Goal: Obtain resource: Obtain resource

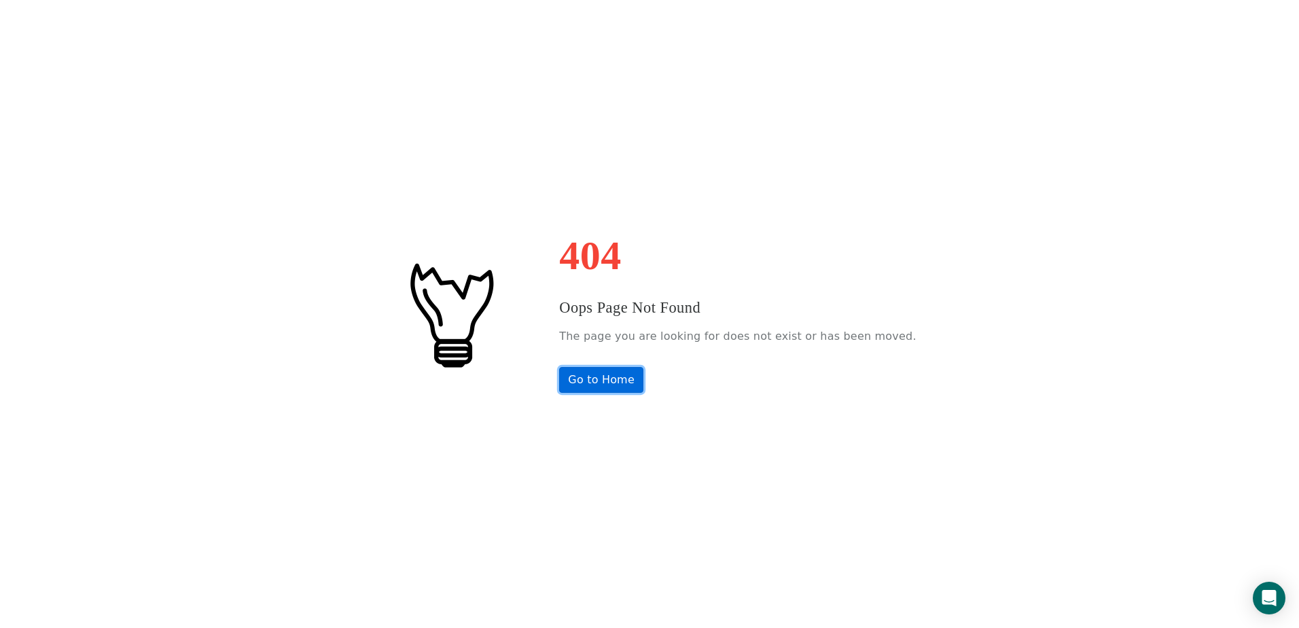
click at [604, 382] on link "Go to Home" at bounding box center [601, 380] width 84 height 26
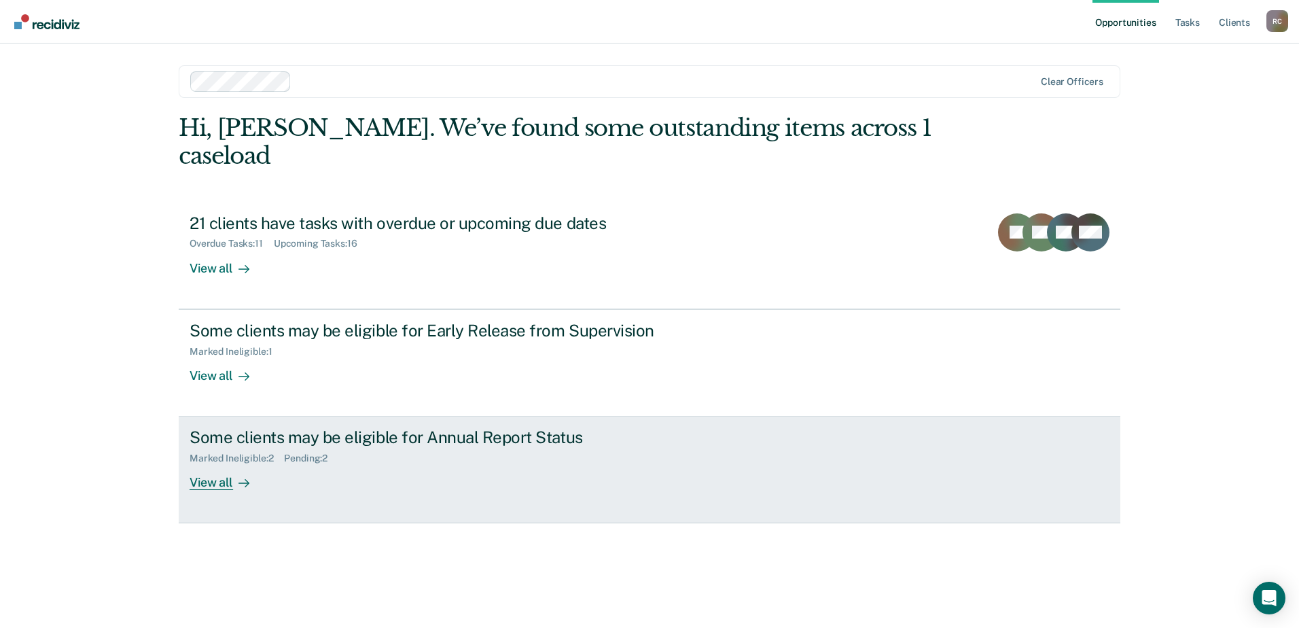
click at [218, 464] on div "View all" at bounding box center [228, 477] width 76 height 26
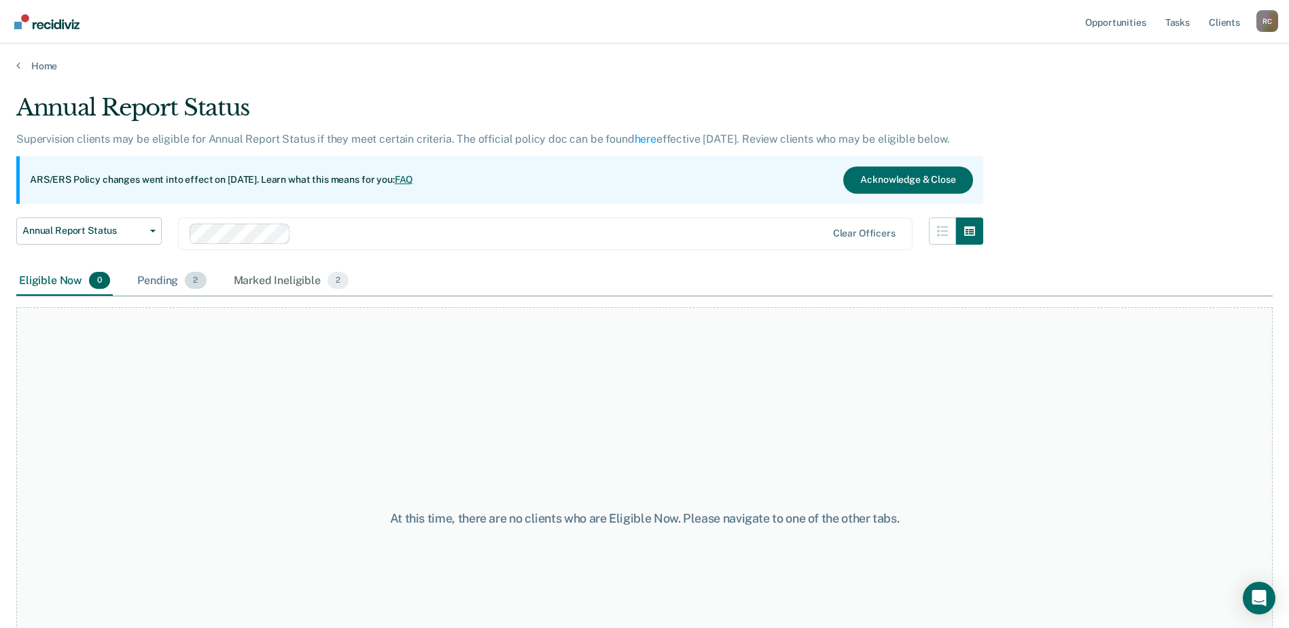
click at [181, 287] on div "Pending 2" at bounding box center [172, 281] width 74 height 30
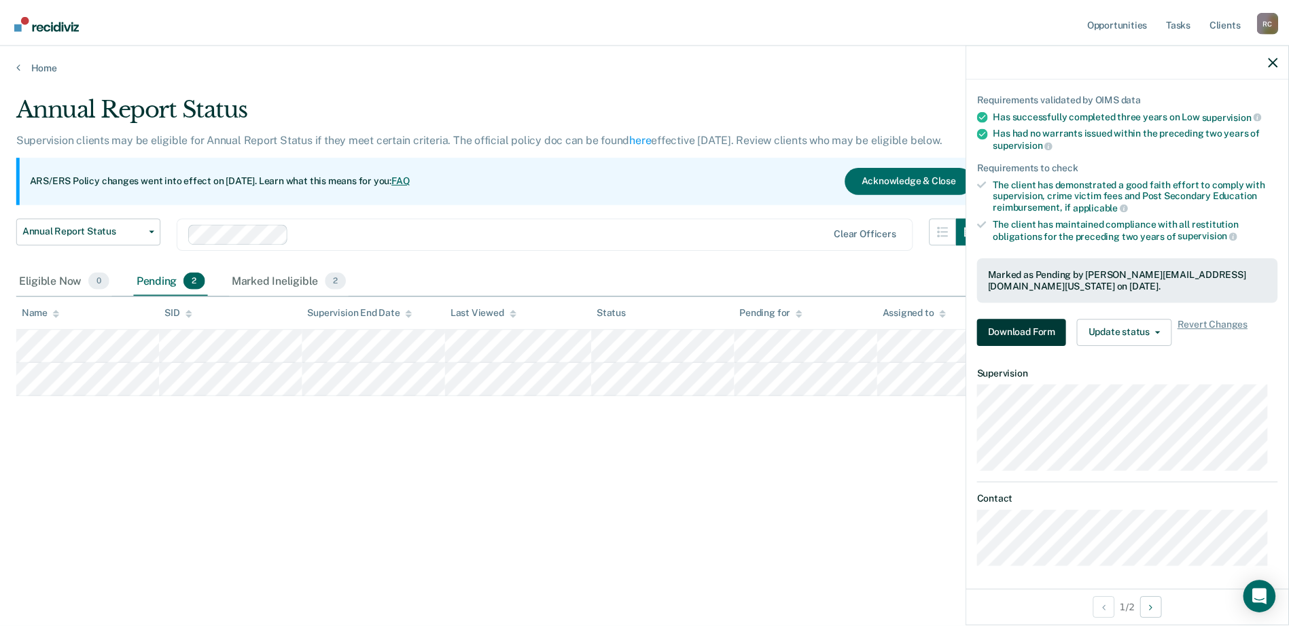
scroll to position [92, 0]
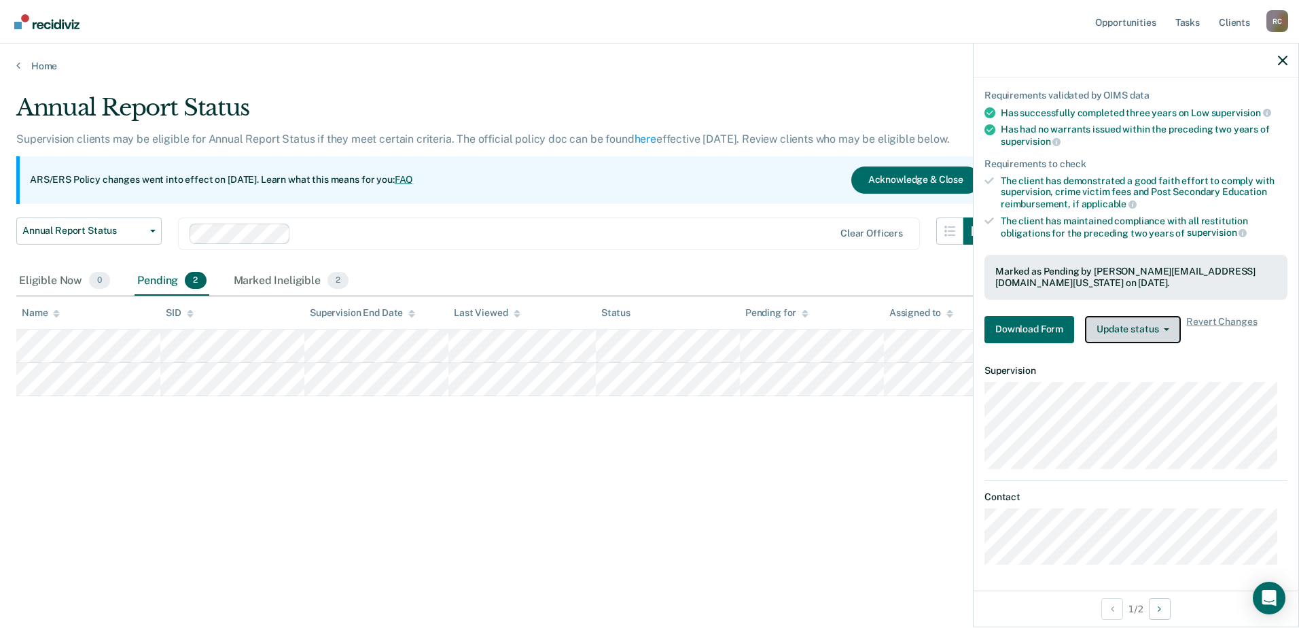
click at [1130, 335] on button "Update status" at bounding box center [1133, 329] width 96 height 27
click at [1132, 329] on button "Update status" at bounding box center [1133, 329] width 96 height 27
click at [1054, 330] on button "Download Form" at bounding box center [1029, 329] width 90 height 27
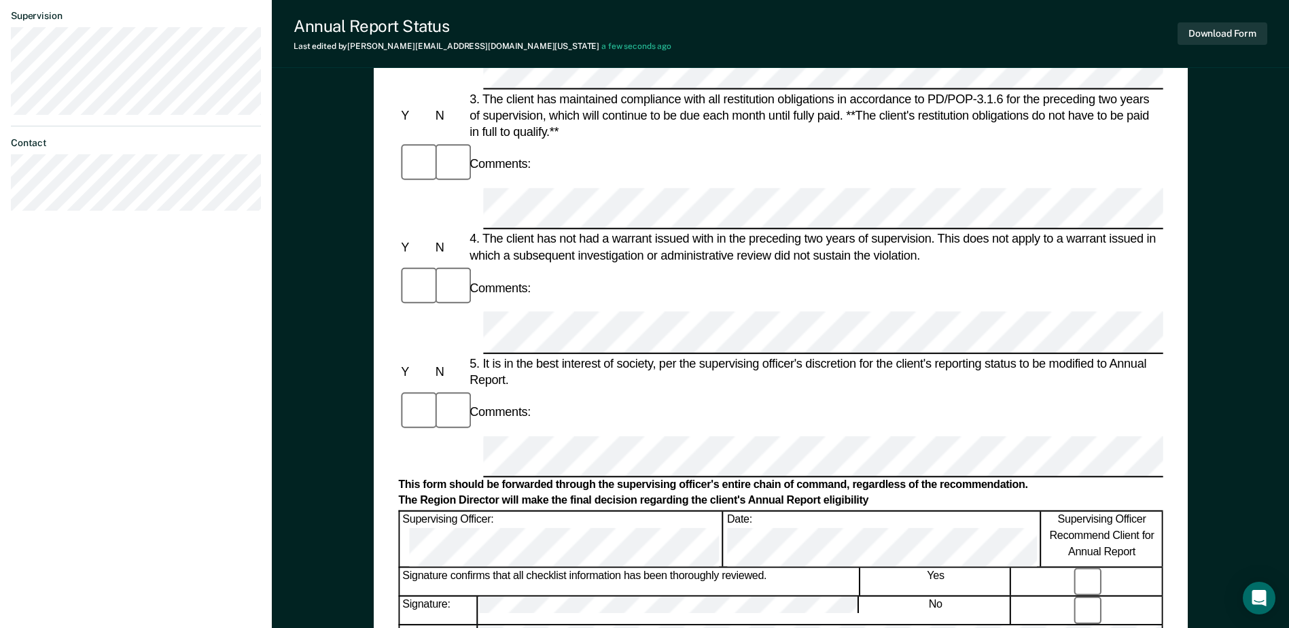
scroll to position [543, 0]
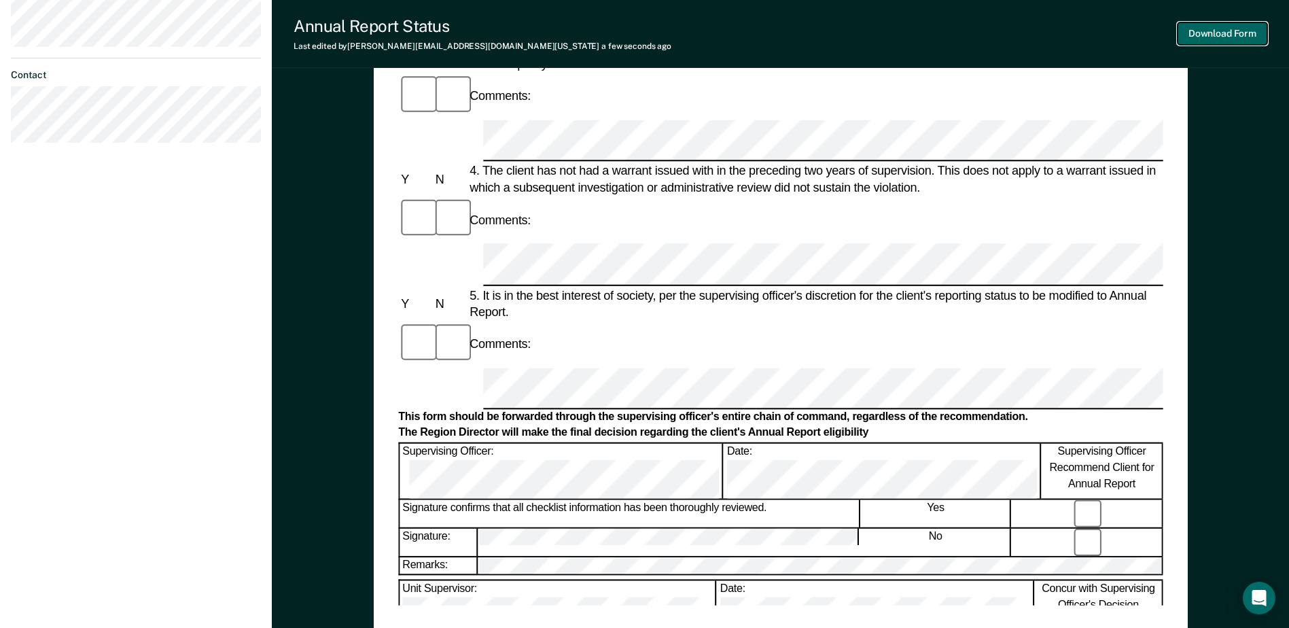
click at [1222, 29] on button "Download Form" at bounding box center [1222, 33] width 90 height 22
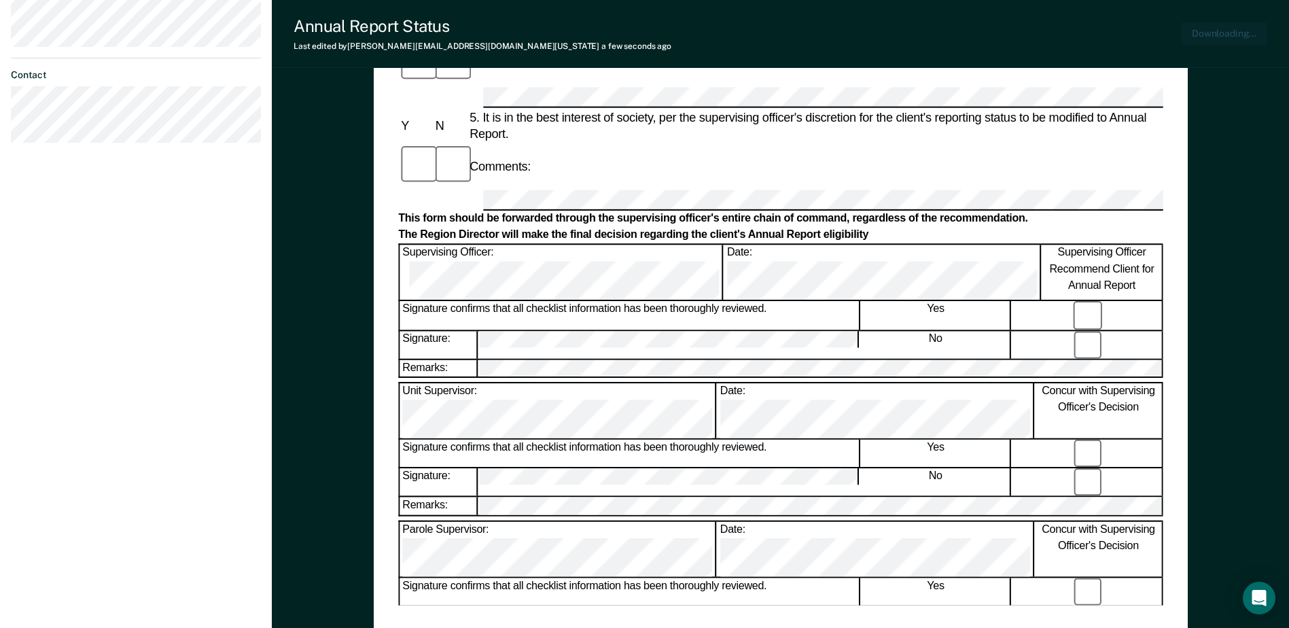
scroll to position [0, 0]
click at [1196, 33] on button "Download Form" at bounding box center [1222, 33] width 90 height 22
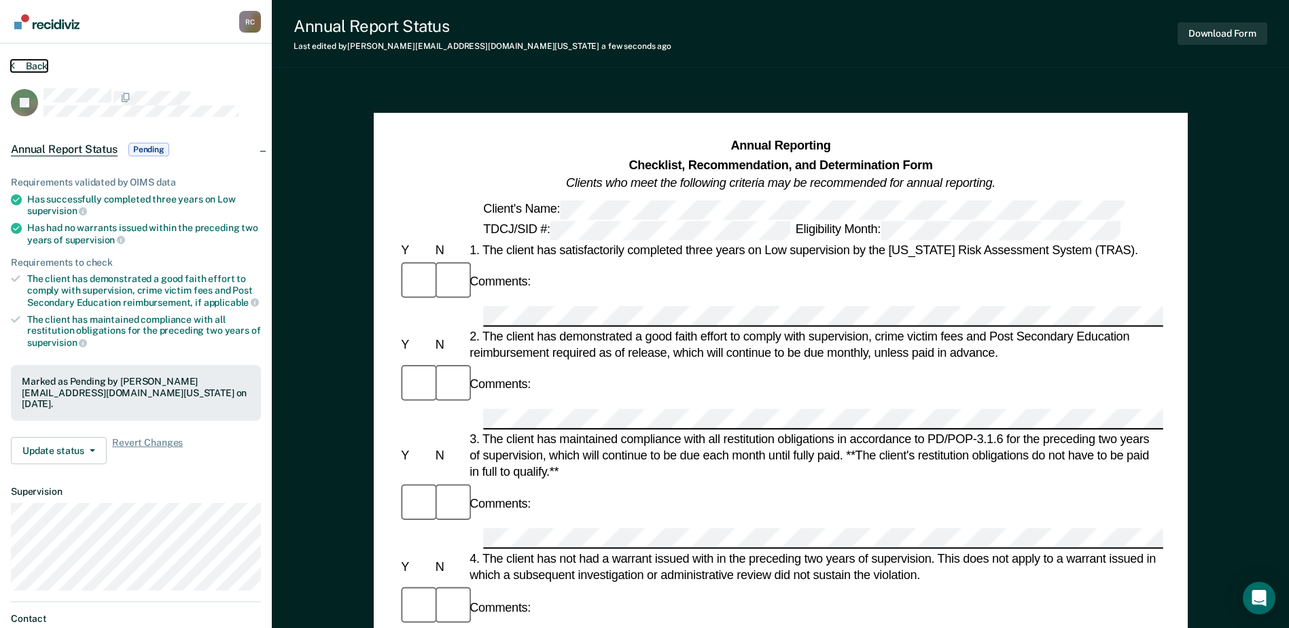
click at [28, 63] on button "Back" at bounding box center [29, 66] width 37 height 12
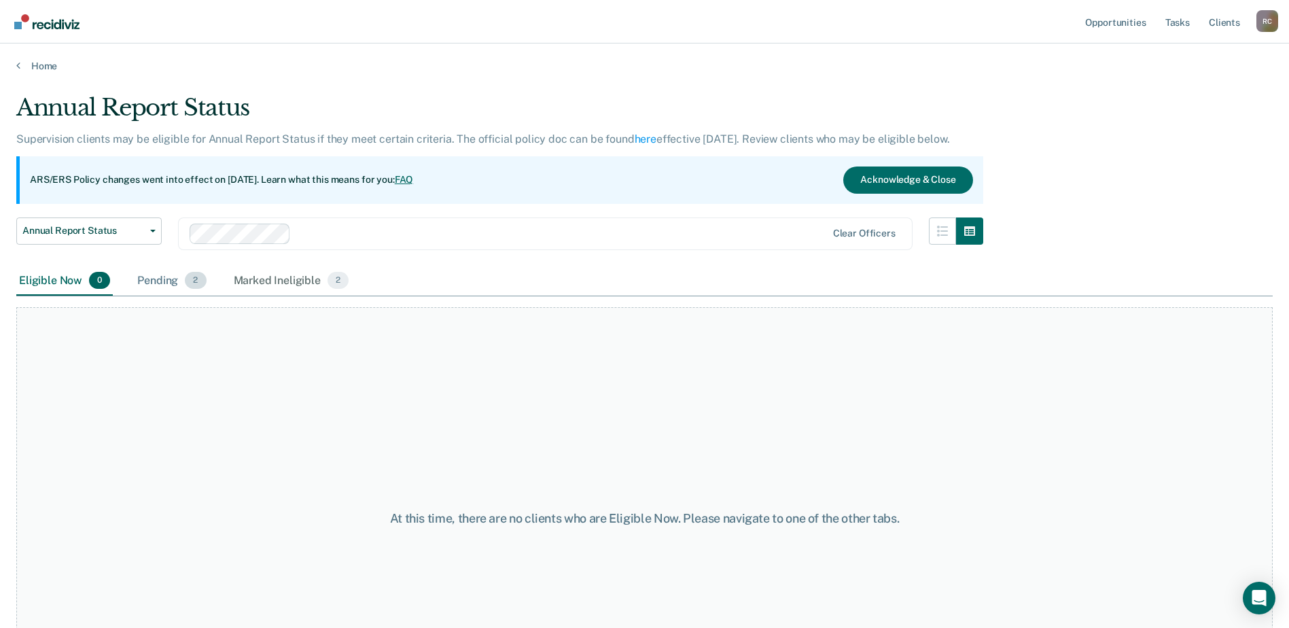
click at [183, 285] on div "Pending 2" at bounding box center [172, 281] width 74 height 30
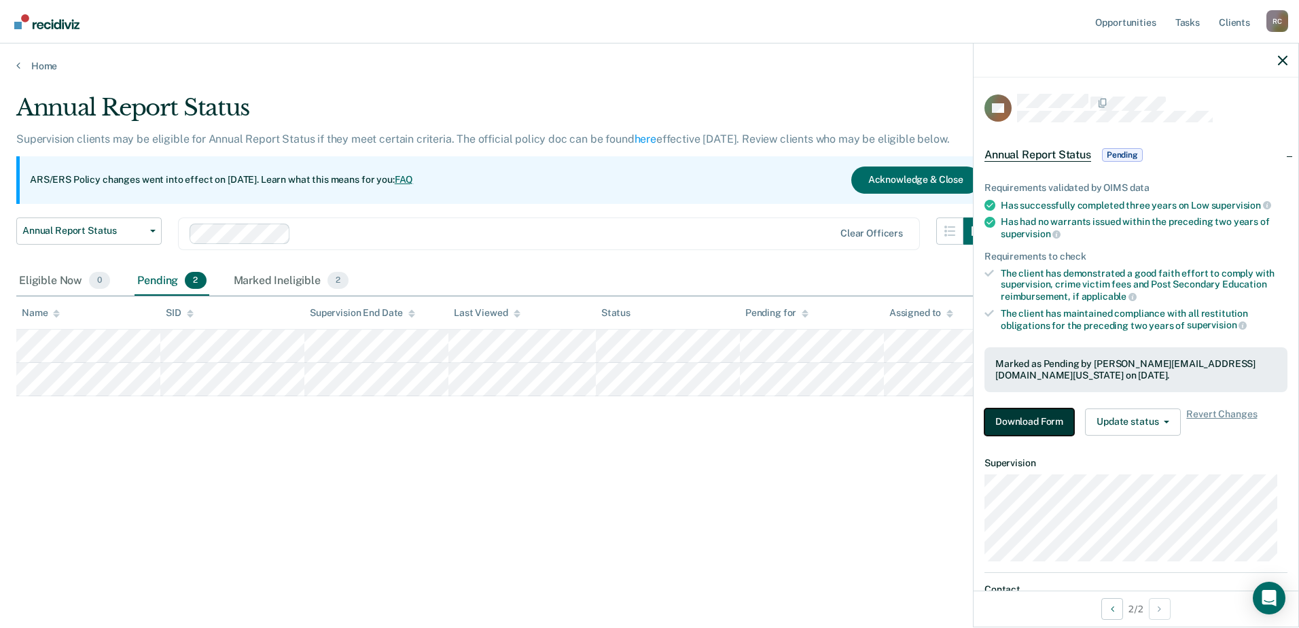
click at [1043, 424] on button "Download Form" at bounding box center [1029, 421] width 90 height 27
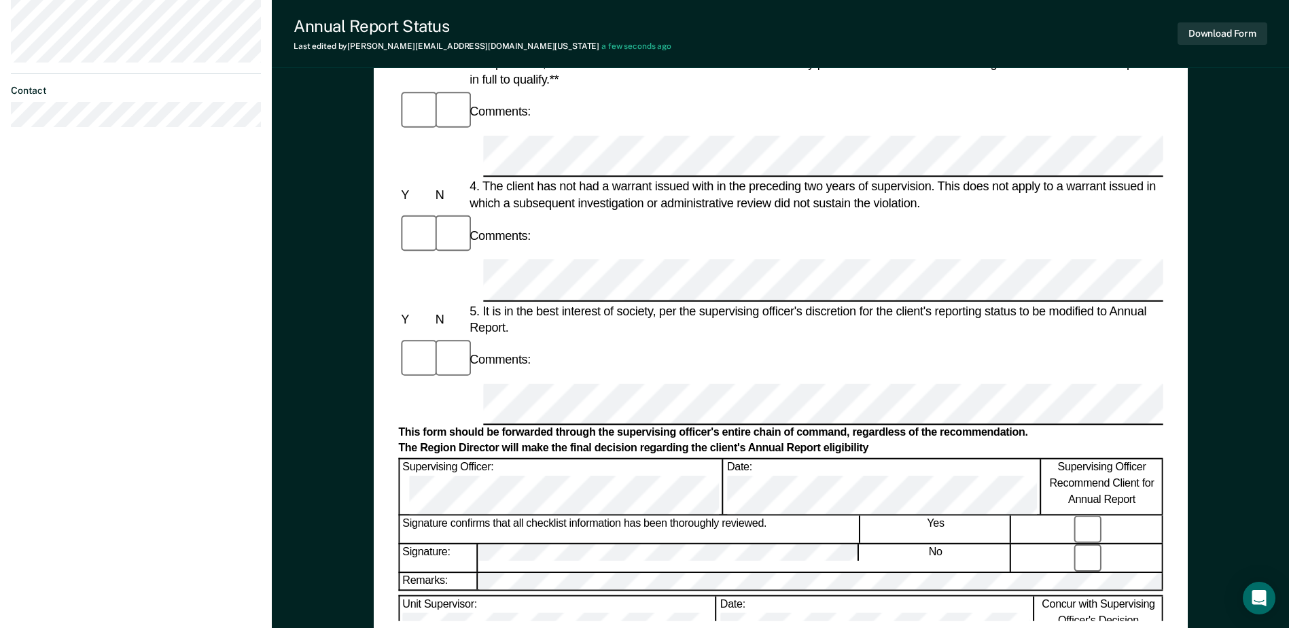
scroll to position [543, 0]
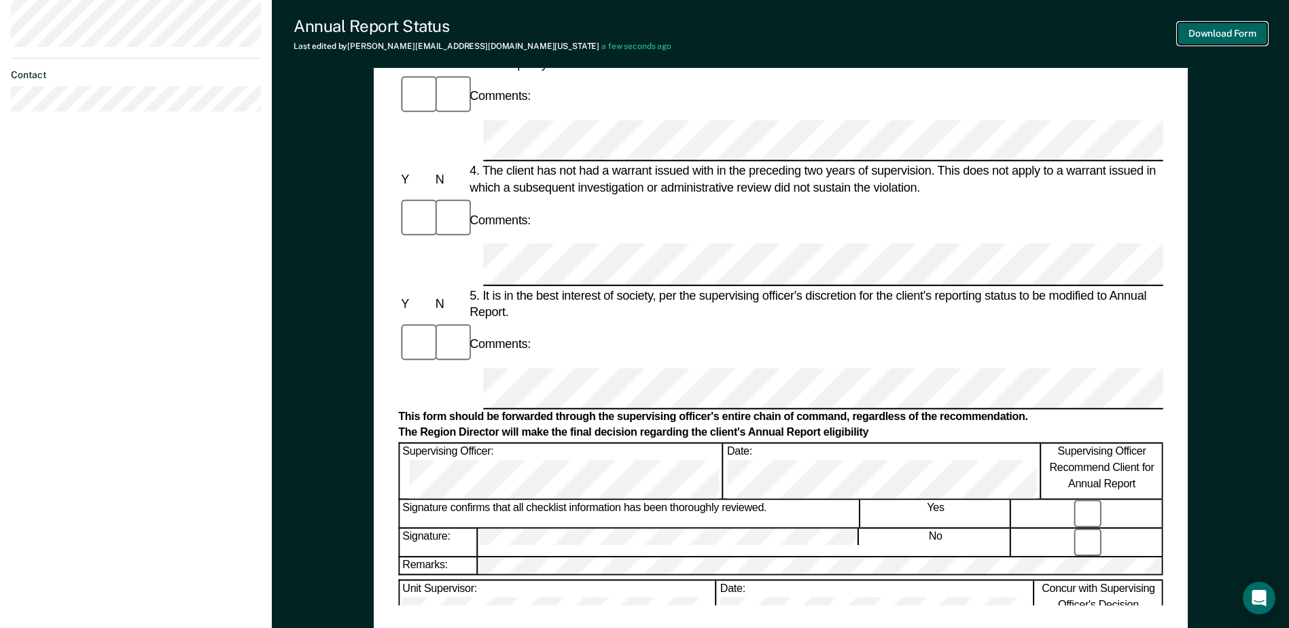
click at [1210, 26] on button "Download Form" at bounding box center [1222, 33] width 90 height 22
